Goal: Navigation & Orientation: Find specific page/section

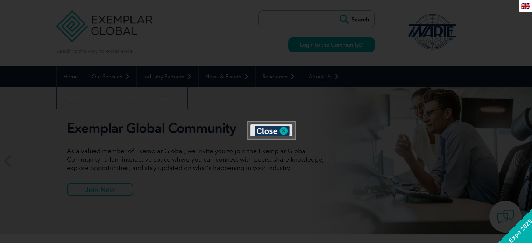
click at [343, 121] on div at bounding box center [266, 121] width 532 height 243
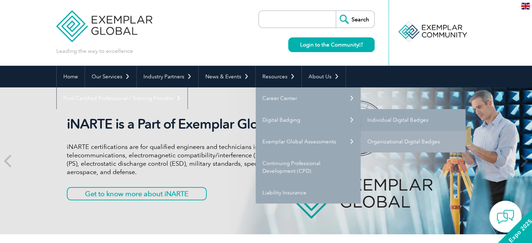
click at [385, 122] on link "Individual Digital Badges" at bounding box center [413, 120] width 105 height 22
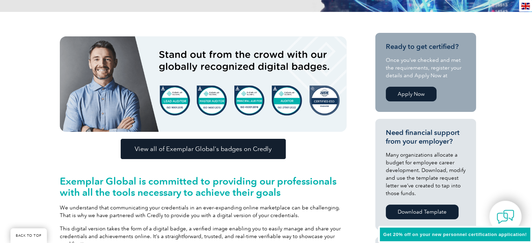
scroll to position [197, 0]
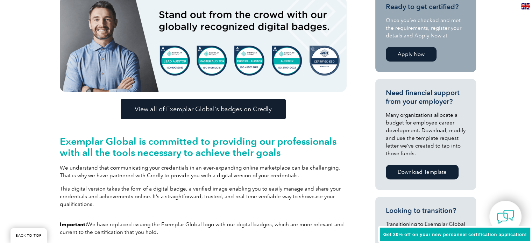
click at [242, 107] on span "View all of Exemplar Global’s badges on Credly" at bounding box center [203, 109] width 137 height 6
